Goal: Obtain resource: Obtain resource

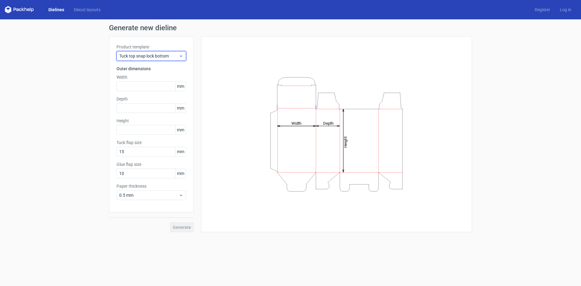
click at [150, 58] on span "Tuck top snap lock bottom" at bounding box center [149, 56] width 60 height 6
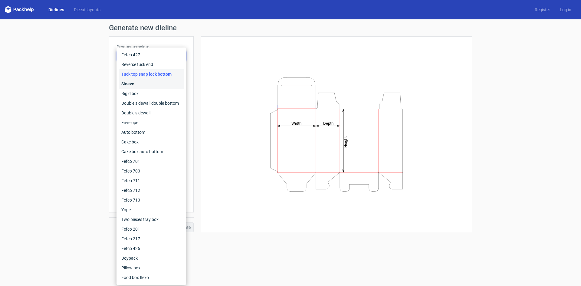
click at [133, 85] on div "Sleeve" at bounding box center [151, 84] width 65 height 10
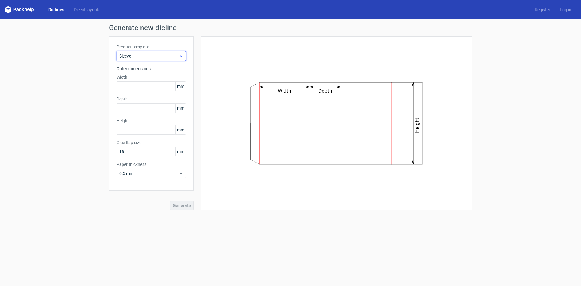
click at [133, 60] on div "Sleeve" at bounding box center [152, 56] width 70 height 10
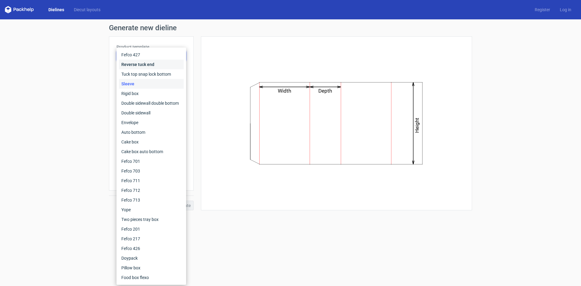
click at [134, 64] on div "Reverse tuck end" at bounding box center [151, 65] width 65 height 10
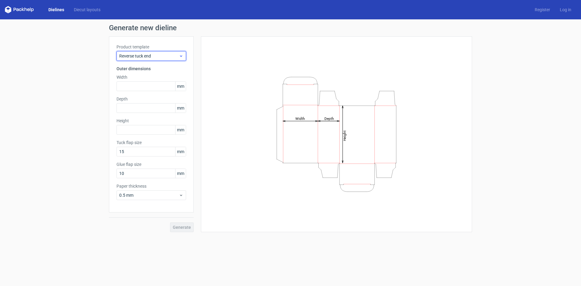
click at [135, 56] on span "Reverse tuck end" at bounding box center [149, 56] width 60 height 6
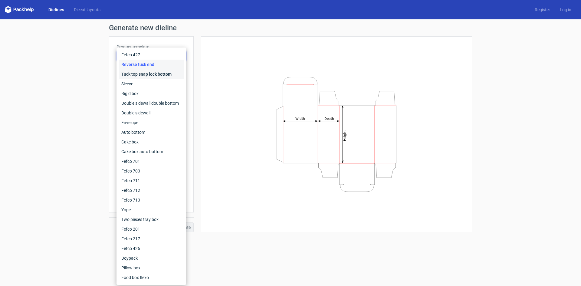
click at [134, 72] on div "Tuck top snap lock bottom" at bounding box center [151, 74] width 65 height 10
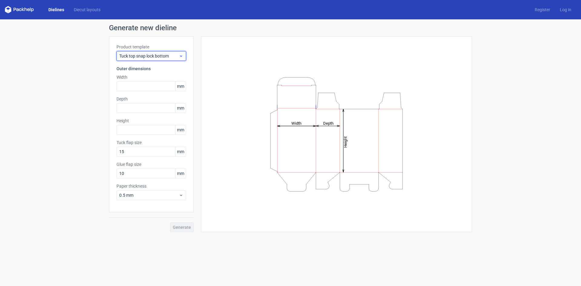
click at [140, 55] on span "Tuck top snap lock bottom" at bounding box center [149, 56] width 60 height 6
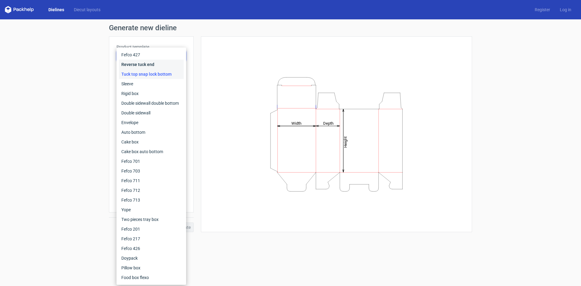
click at [141, 65] on div "Reverse tuck end" at bounding box center [151, 65] width 65 height 10
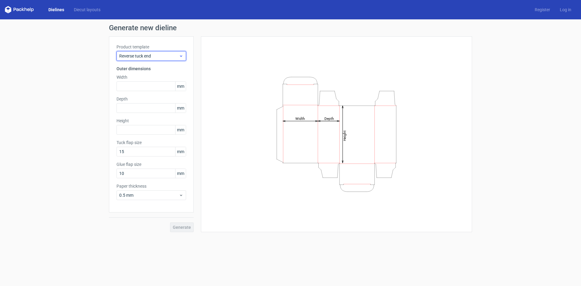
click at [147, 51] on div "Reverse tuck end" at bounding box center [152, 56] width 70 height 10
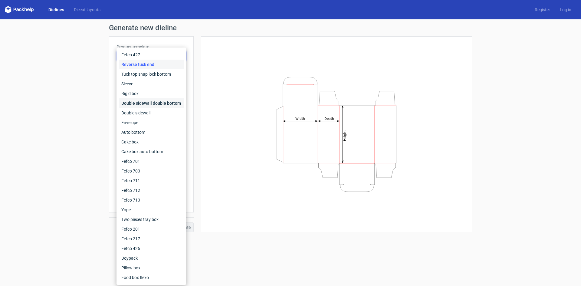
click at [135, 101] on div "Double sidewall double bottom" at bounding box center [151, 103] width 65 height 10
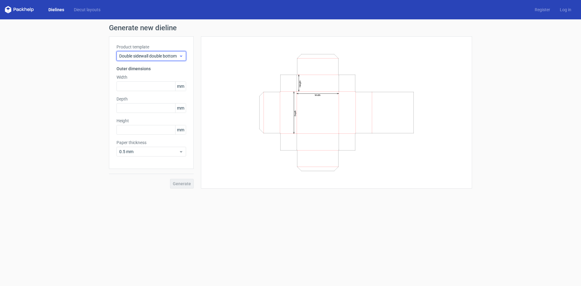
click at [151, 59] on span "Double sidewall double bottom" at bounding box center [149, 56] width 60 height 6
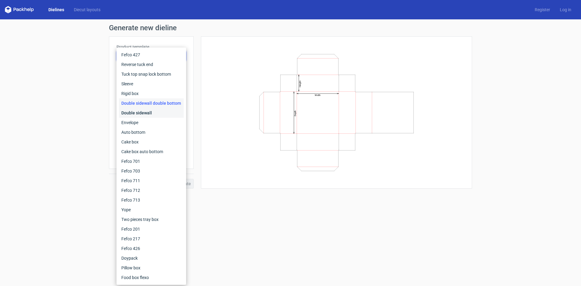
click at [140, 112] on div "Double sidewall" at bounding box center [151, 113] width 65 height 10
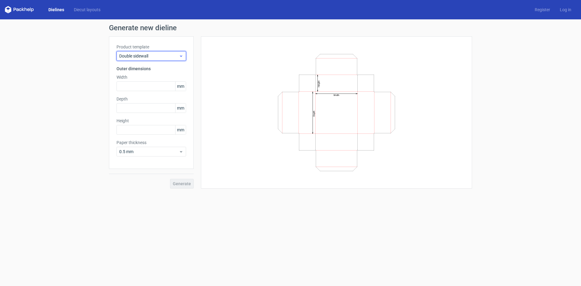
click at [149, 57] on span "Double sidewall" at bounding box center [149, 56] width 60 height 6
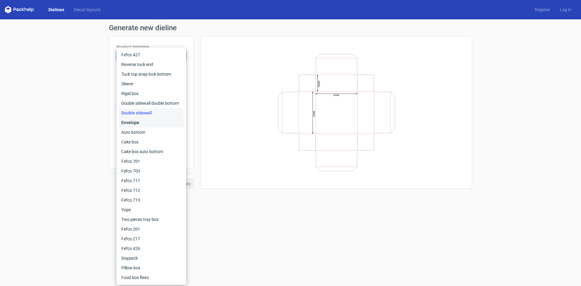
click at [140, 122] on div "Envelope" at bounding box center [151, 123] width 65 height 10
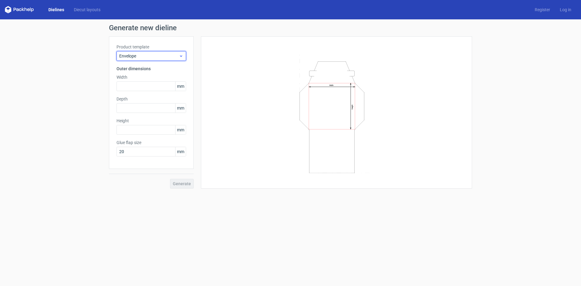
click at [167, 57] on span "Envelope" at bounding box center [149, 56] width 60 height 6
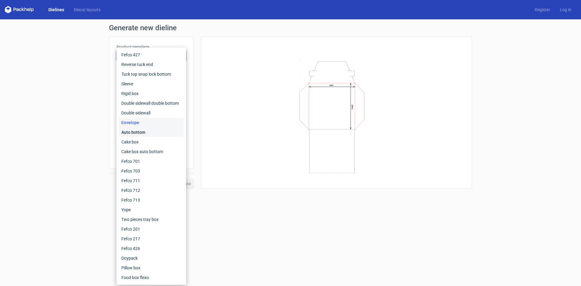
click at [136, 130] on div "Auto bottom" at bounding box center [151, 132] width 65 height 10
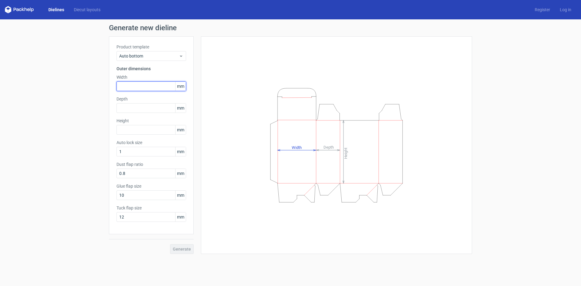
click at [142, 87] on input "text" at bounding box center [152, 86] width 70 height 10
type input "245"
type input "155"
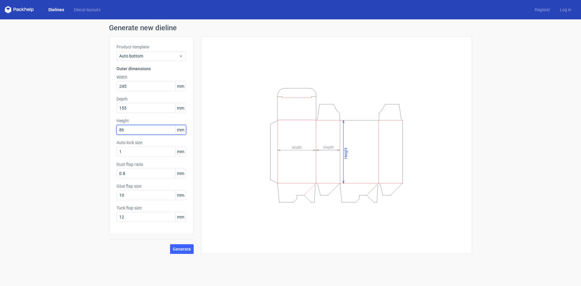
drag, startPoint x: 132, startPoint y: 132, endPoint x: 96, endPoint y: 127, distance: 36.6
click at [96, 127] on div "Generate new dieline Product template Auto bottom Outer dimensions Width 245 mm…" at bounding box center [290, 138] width 581 height 239
type input "77"
click at [150, 151] on input "1" at bounding box center [152, 152] width 70 height 10
click at [179, 247] on span "Generate" at bounding box center [182, 249] width 18 height 4
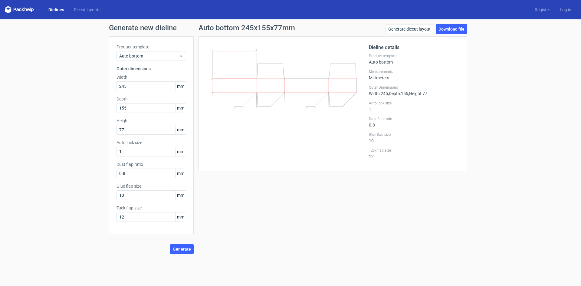
drag, startPoint x: 229, startPoint y: 142, endPoint x: 252, endPoint y: 141, distance: 23.4
click at [252, 141] on div at bounding box center [287, 104] width 163 height 120
click at [452, 30] on link "Download file" at bounding box center [451, 29] width 31 height 10
